Goal: Task Accomplishment & Management: Manage account settings

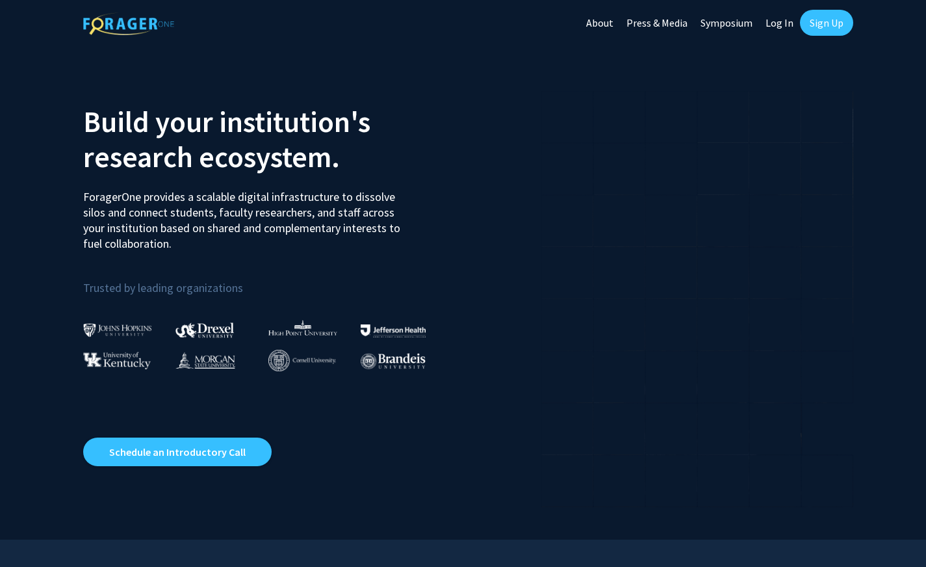
click at [782, 25] on link "Log In" at bounding box center [779, 22] width 41 height 45
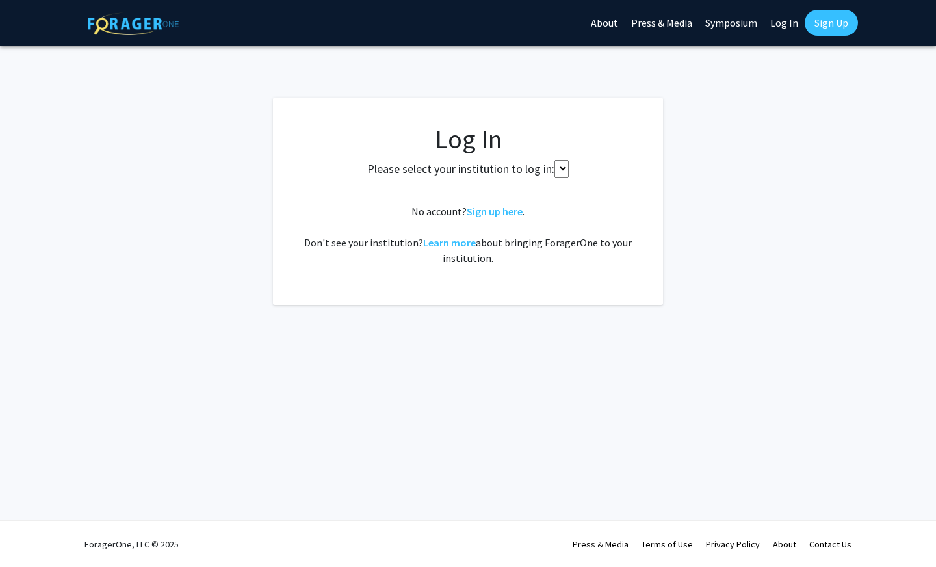
select select
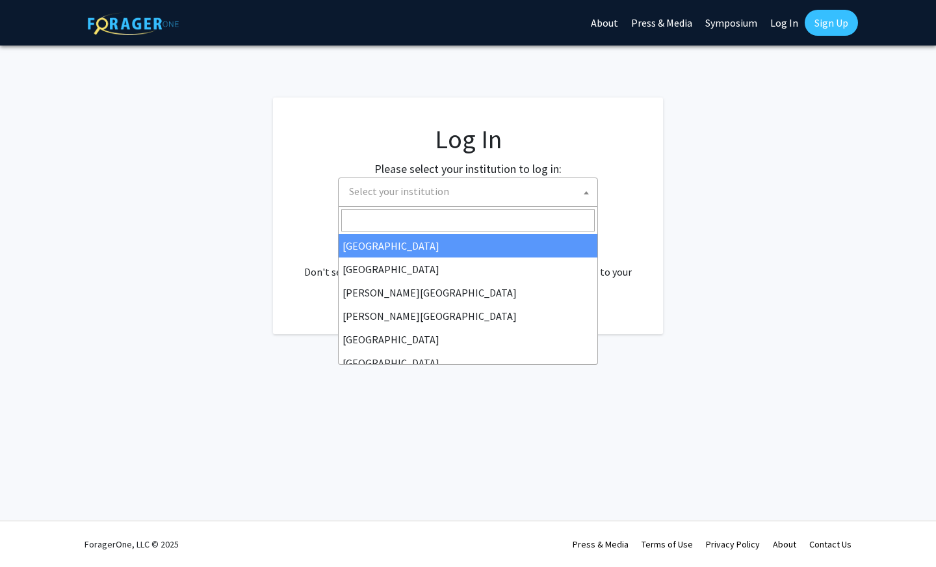
click at [430, 185] on span "Select your institution" at bounding box center [399, 191] width 100 height 13
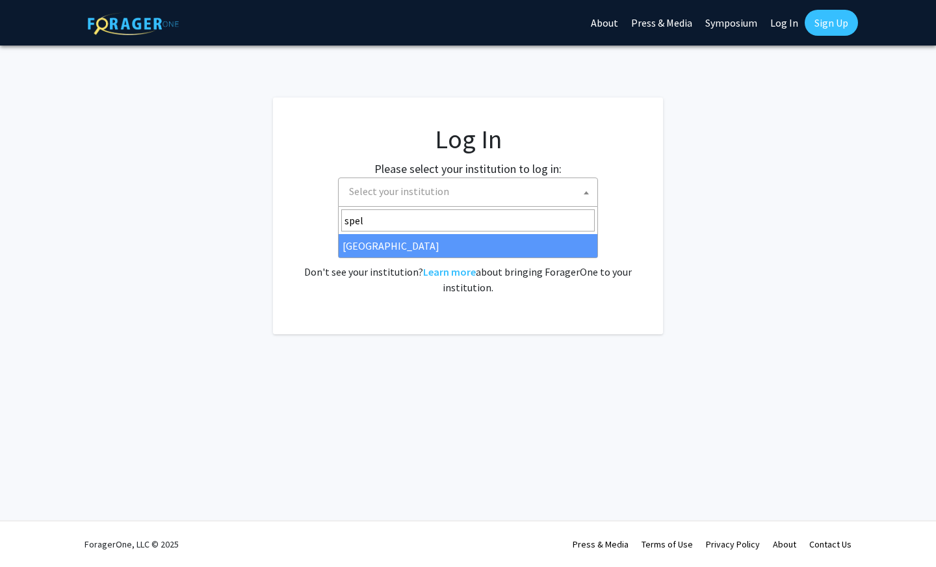
type input "spel"
select select "4"
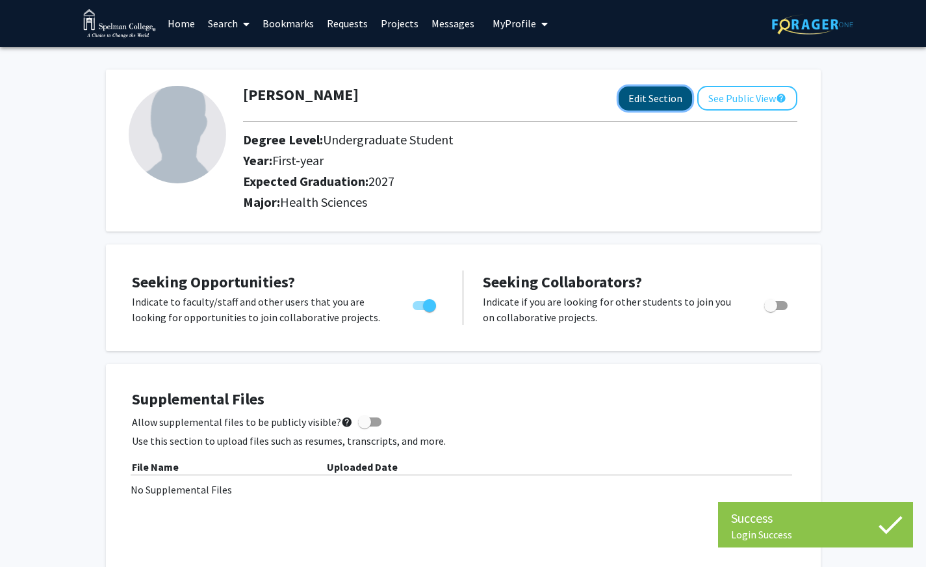
click at [659, 94] on button "Edit Section" at bounding box center [655, 98] width 73 height 24
select select "first-year"
select select "2027"
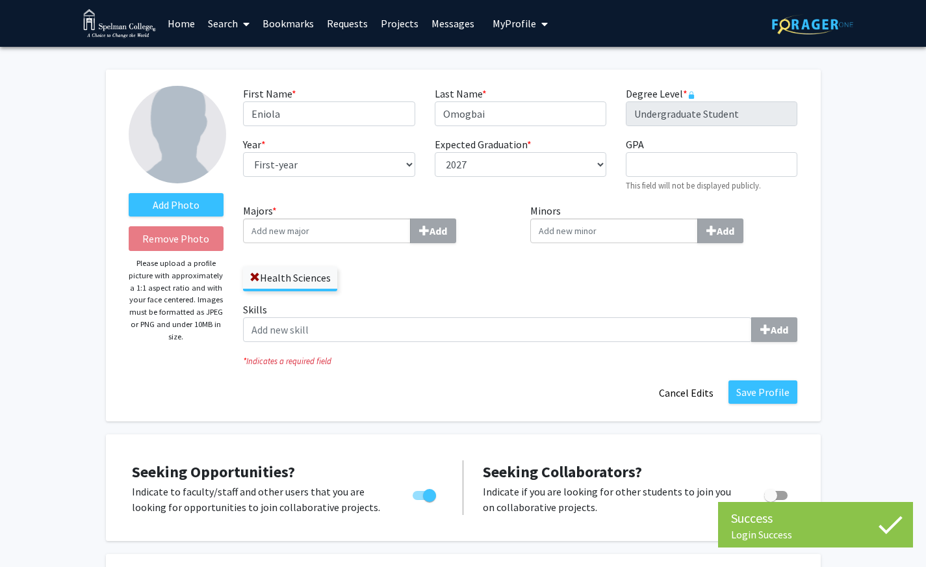
click at [198, 138] on img at bounding box center [177, 134] width 97 height 97
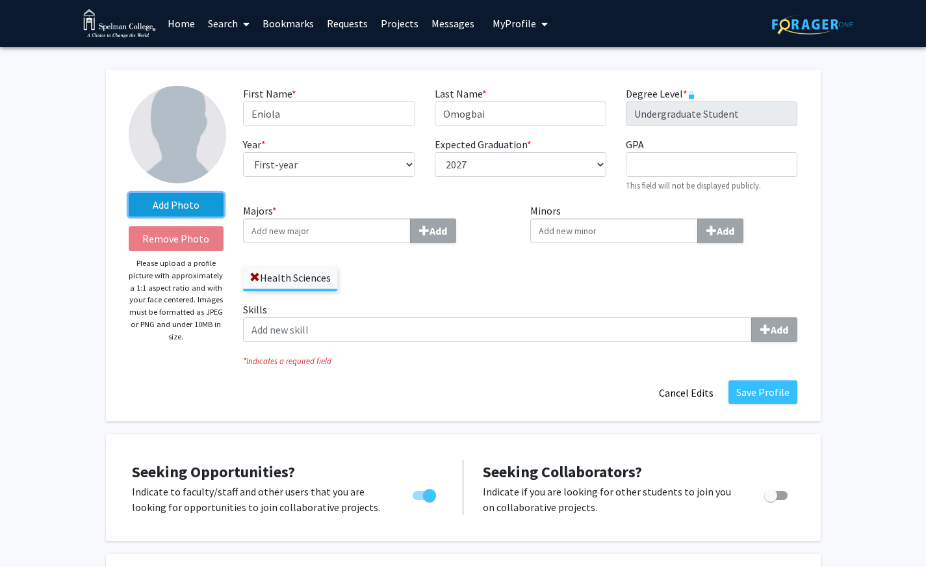
click at [179, 206] on label "Add Photo" at bounding box center [177, 204] width 96 height 23
click at [0, 0] on input "Add Photo" at bounding box center [0, 0] width 0 height 0
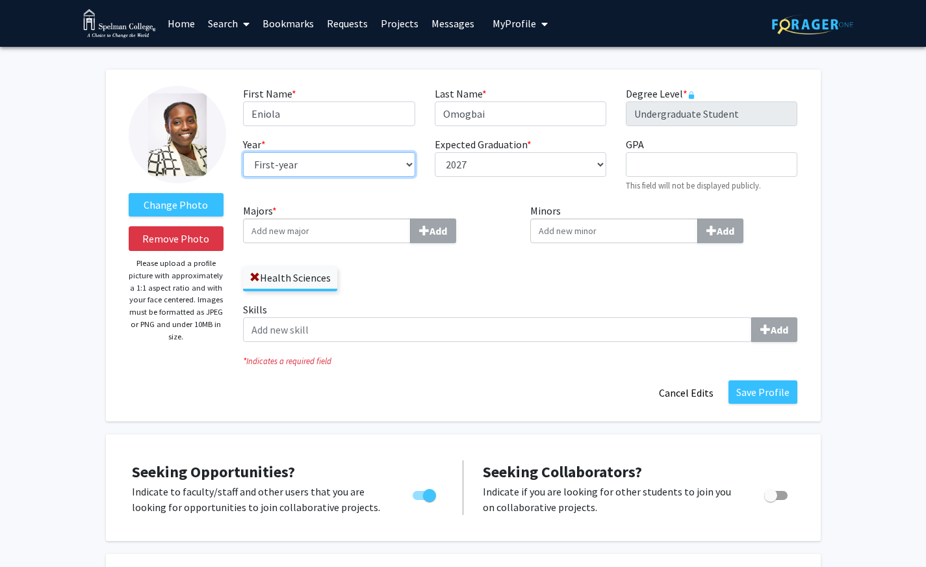
click at [307, 162] on select "--- First-year Sophomore Junior Senior Postbaccalaureate Certificate" at bounding box center [329, 164] width 172 height 25
select select "junior"
click at [243, 152] on select "--- First-year Sophomore Junior Senior Postbaccalaureate Certificate" at bounding box center [329, 164] width 172 height 25
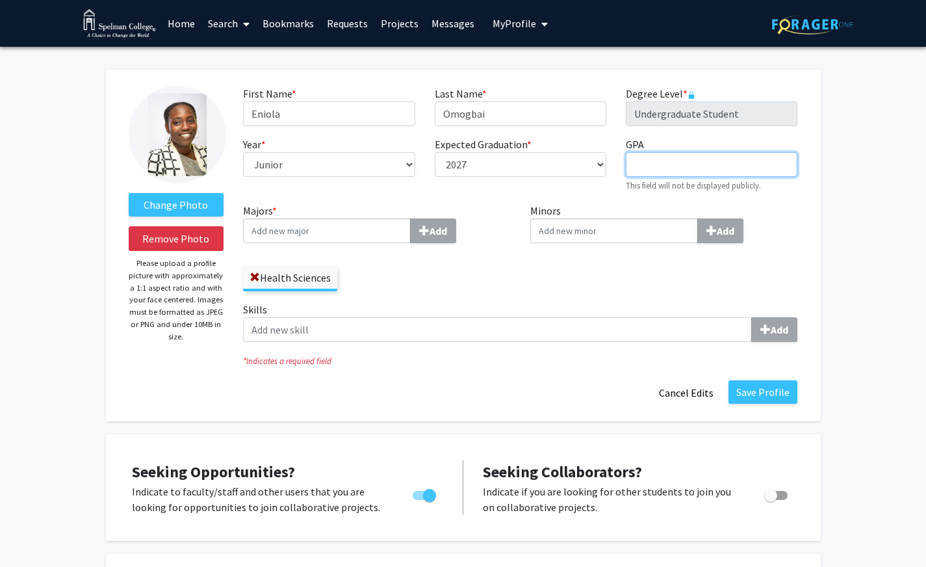
click at [653, 162] on input "GPA required" at bounding box center [712, 164] width 172 height 25
click at [619, 220] on input "Minors Add" at bounding box center [614, 230] width 168 height 25
click at [296, 228] on input "Majors * Add" at bounding box center [327, 230] width 168 height 25
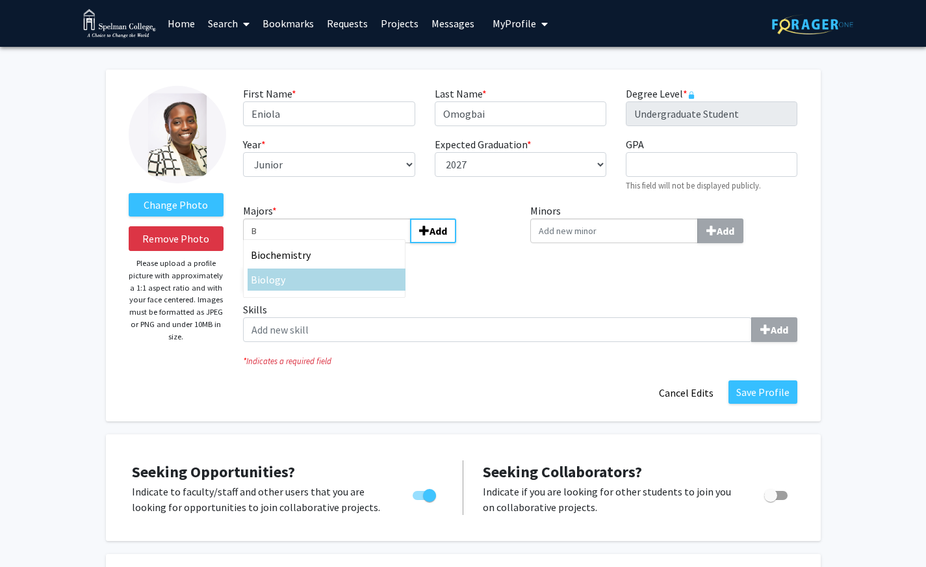
type input "B"
click at [277, 281] on span "iology" at bounding box center [271, 279] width 28 height 13
click at [277, 243] on input "B" at bounding box center [327, 230] width 168 height 25
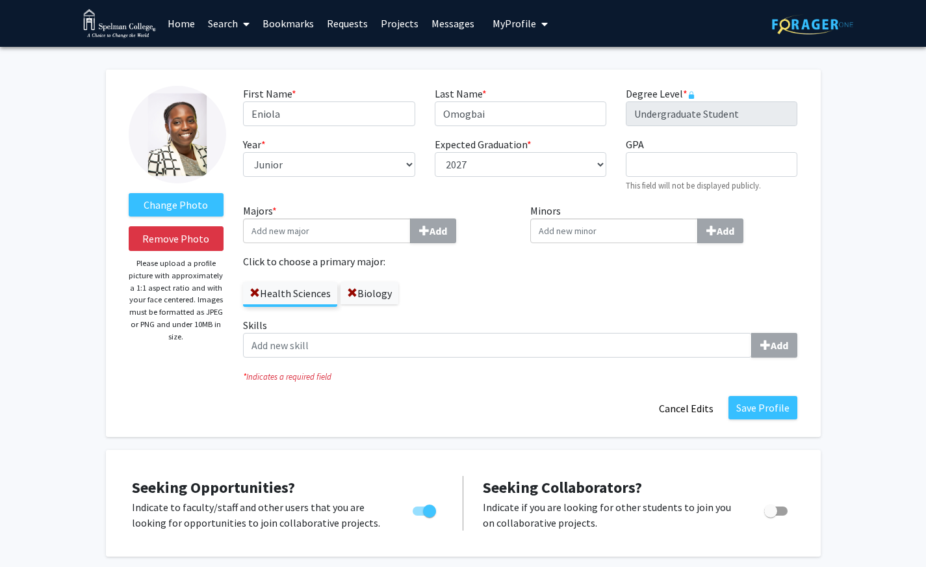
click at [624, 234] on input "Minors Add" at bounding box center [614, 230] width 168 height 25
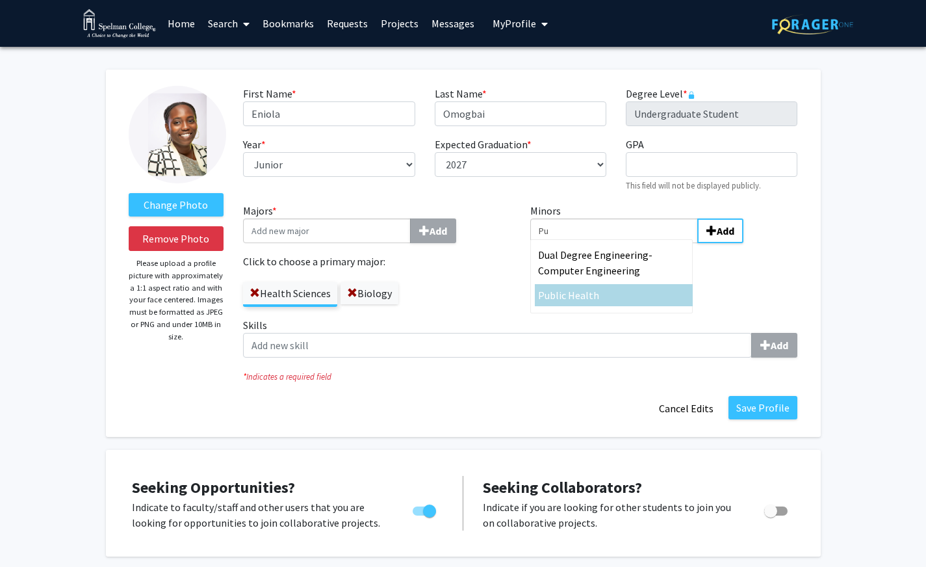
type input "Pu"
click at [608, 288] on div "Pu blic Health" at bounding box center [613, 295] width 151 height 16
click at [608, 243] on input "Pu" at bounding box center [614, 230] width 168 height 25
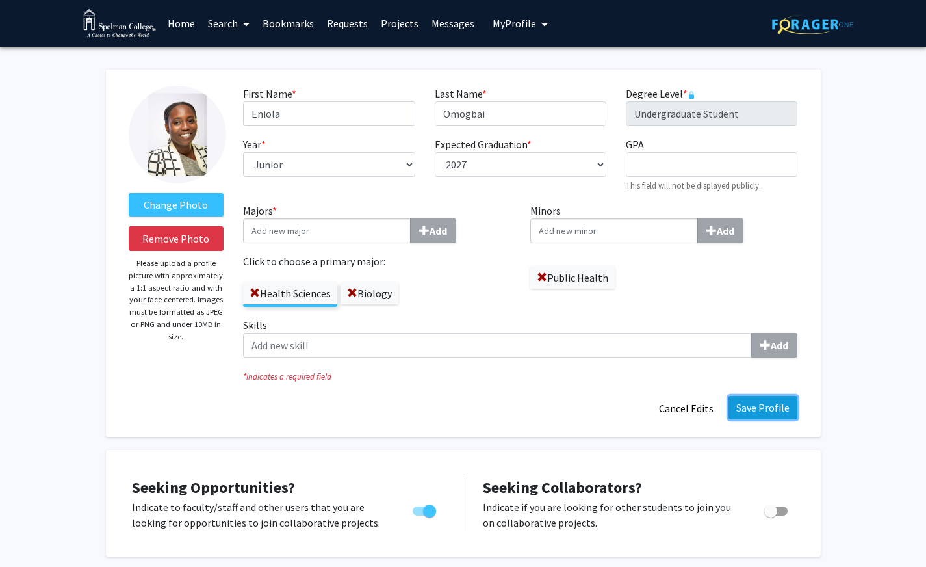
click at [758, 407] on button "Save Profile" at bounding box center [762, 407] width 69 height 23
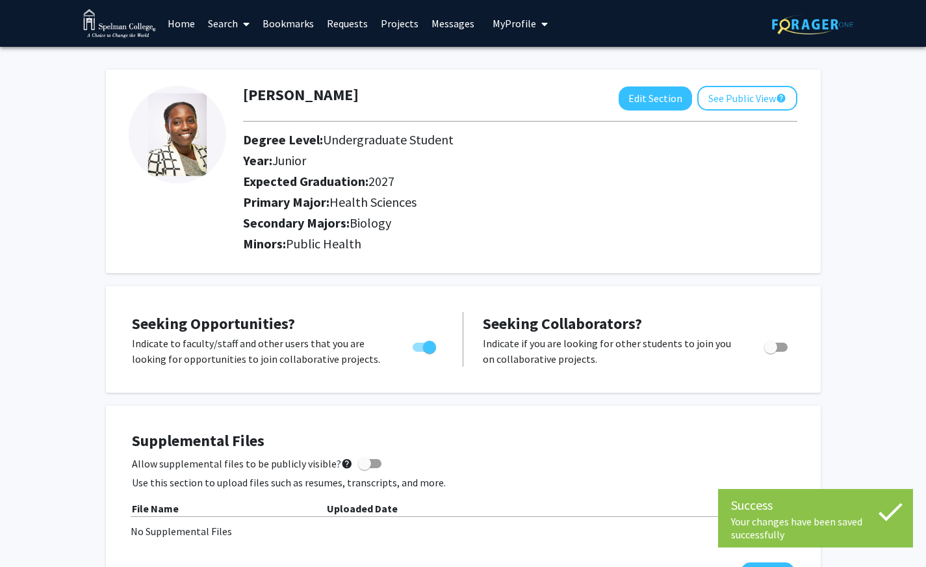
click at [192, 20] on link "Home" at bounding box center [181, 23] width 40 height 45
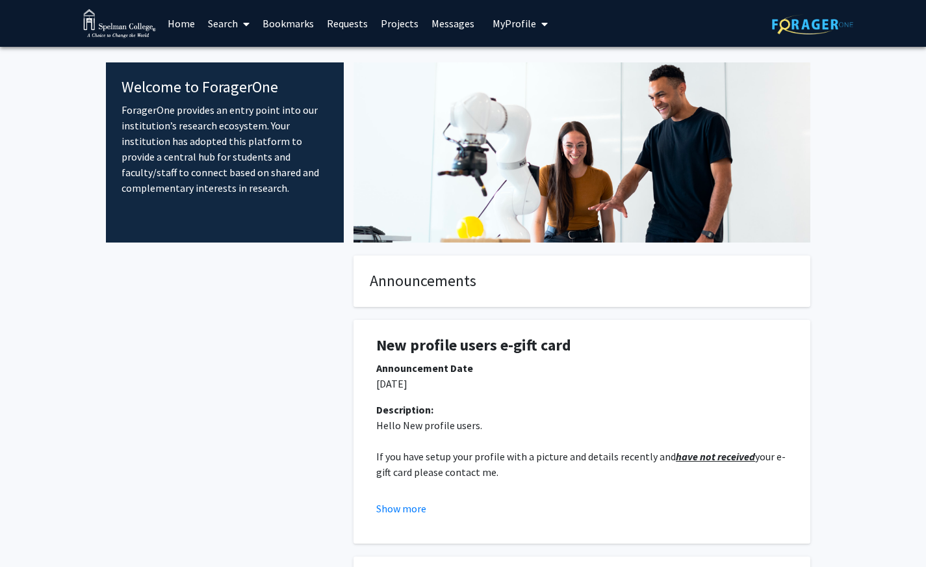
click at [236, 26] on link "Search" at bounding box center [228, 23] width 55 height 45
click at [242, 57] on span "Faculty/Staff" at bounding box center [249, 60] width 96 height 26
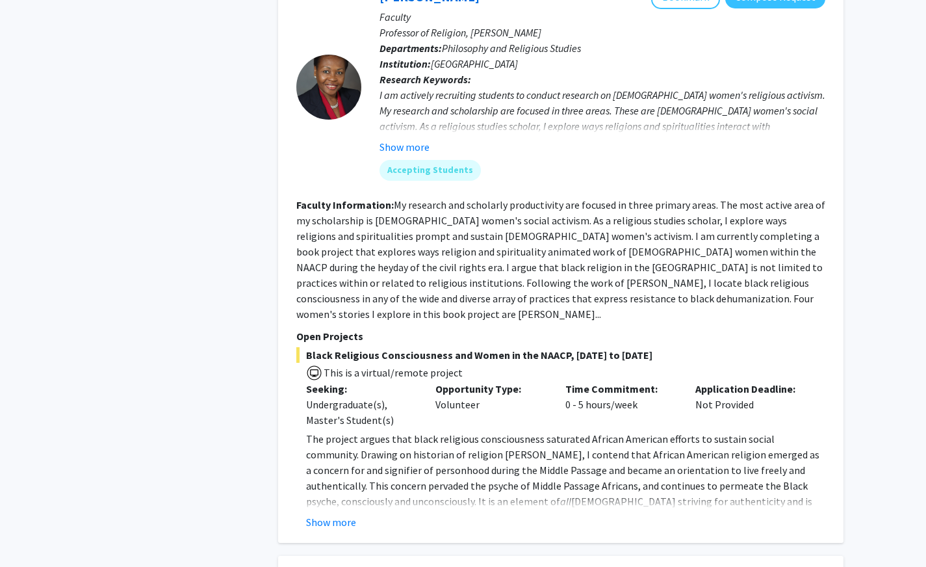
scroll to position [2161, 0]
